Goal: Navigation & Orientation: Find specific page/section

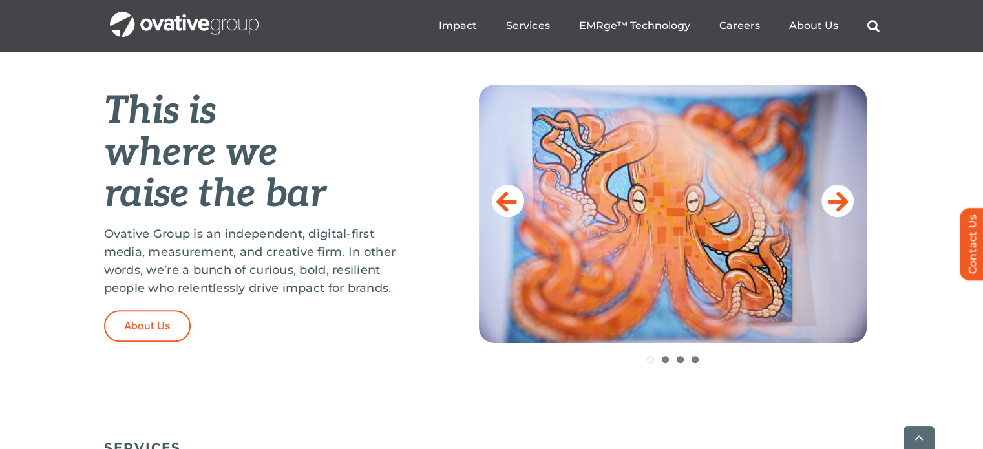
scroll to position [840, 0]
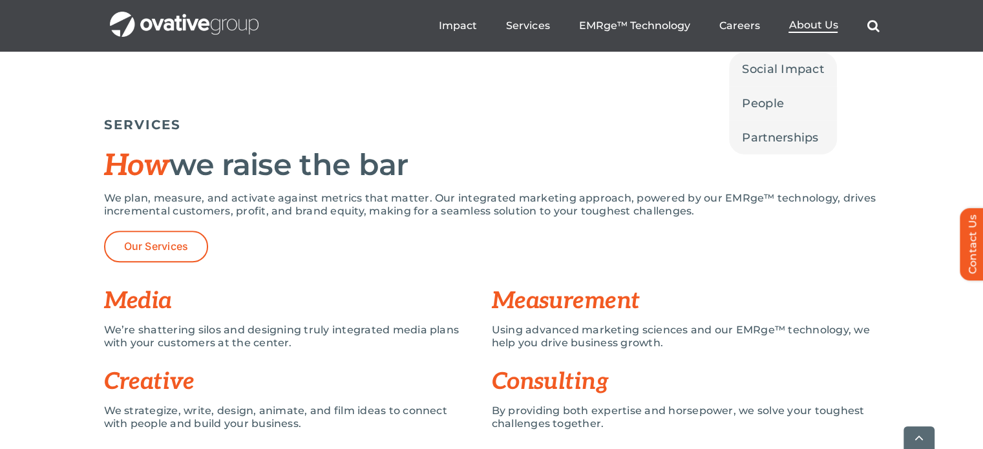
click at [803, 25] on span "About Us" at bounding box center [813, 25] width 49 height 13
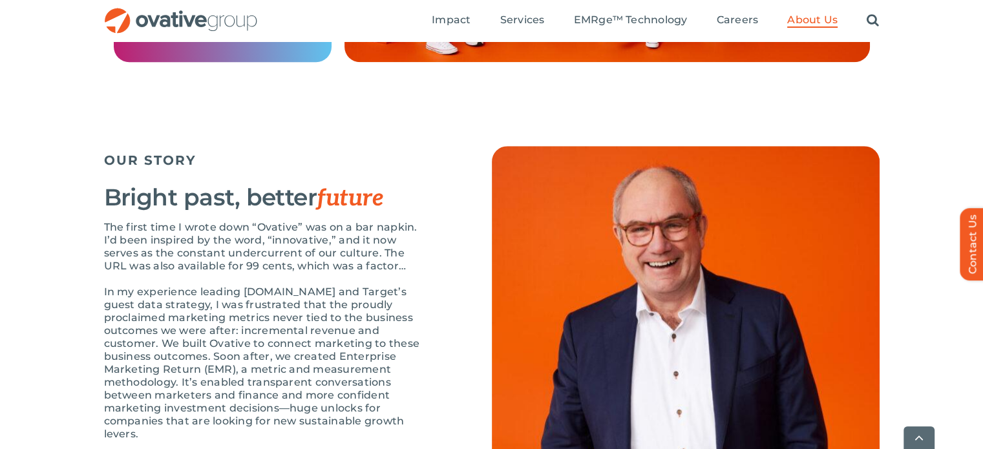
scroll to position [1422, 0]
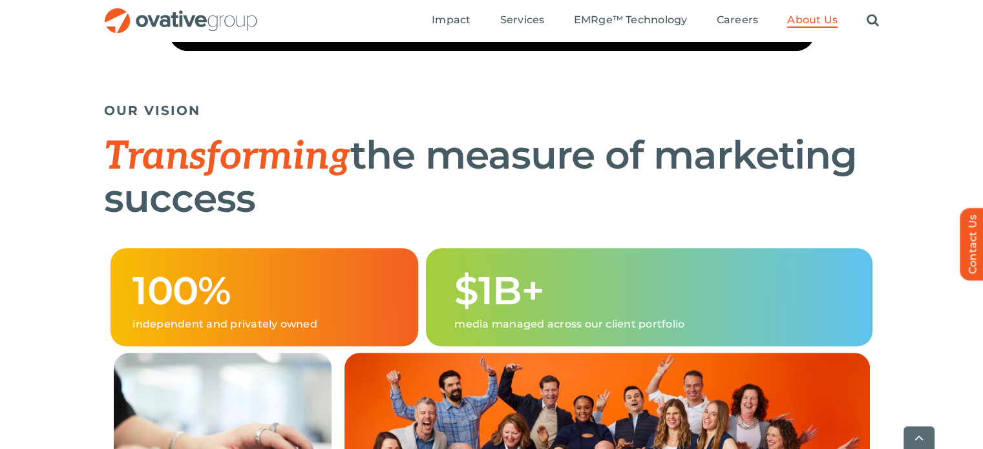
scroll to position [840, 0]
